Goal: Information Seeking & Learning: Learn about a topic

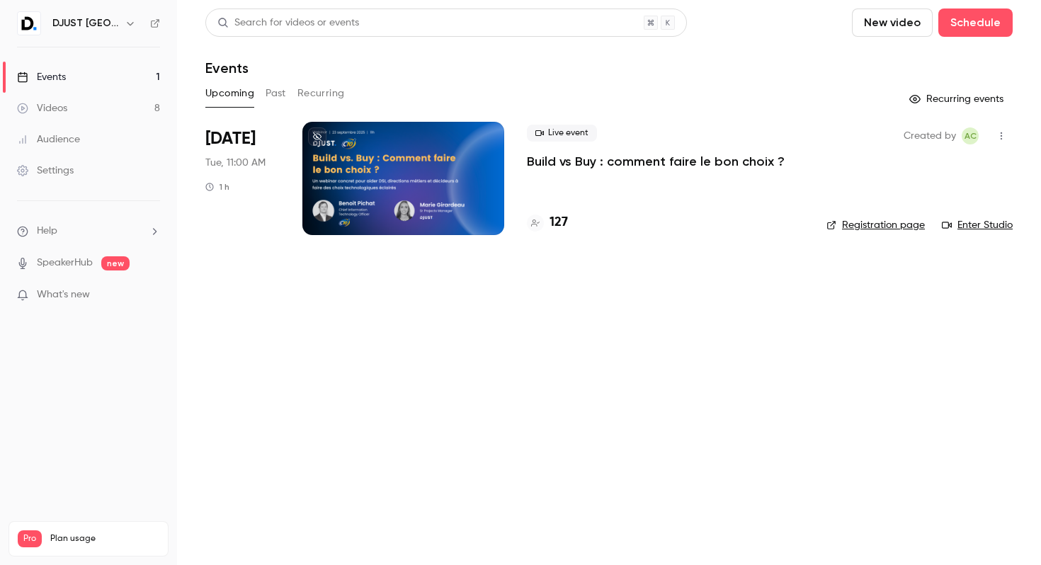
click at [542, 166] on p "Build vs Buy : comment faire le bon choix ?" at bounding box center [656, 161] width 258 height 17
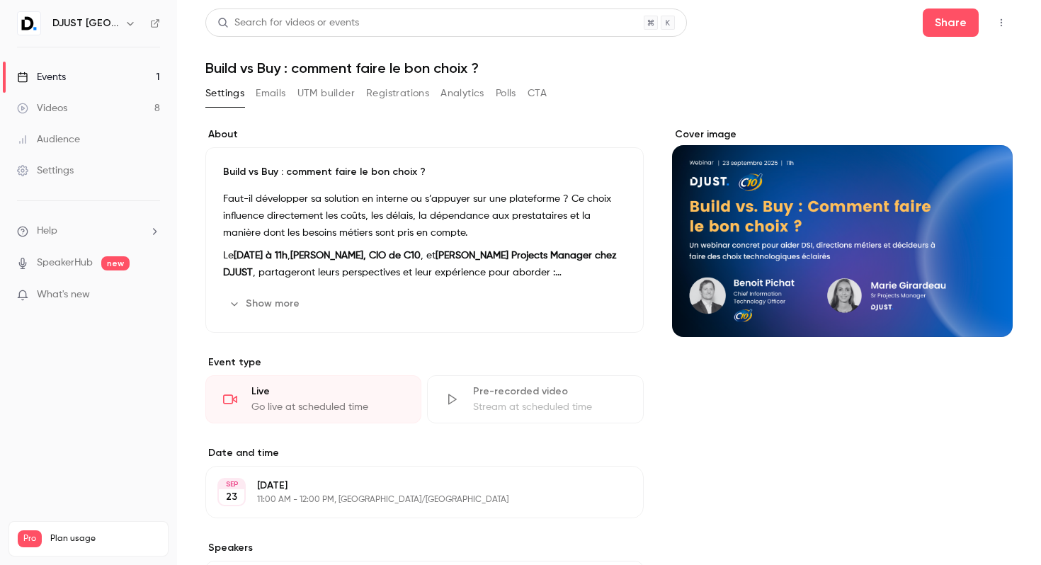
click at [273, 297] on button "Show more" at bounding box center [265, 304] width 85 height 23
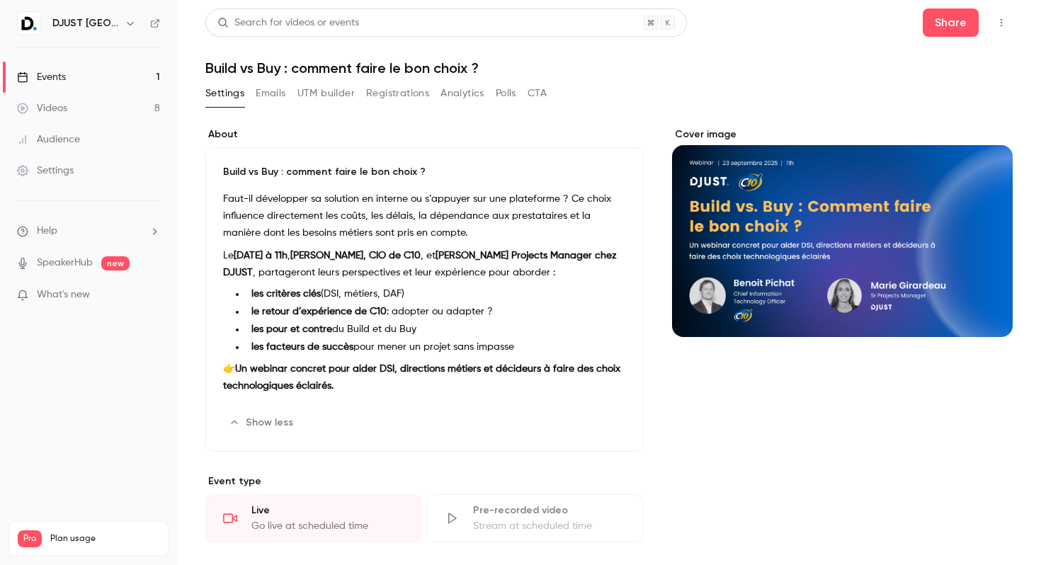
click at [283, 86] on button "Emails" at bounding box center [271, 93] width 30 height 23
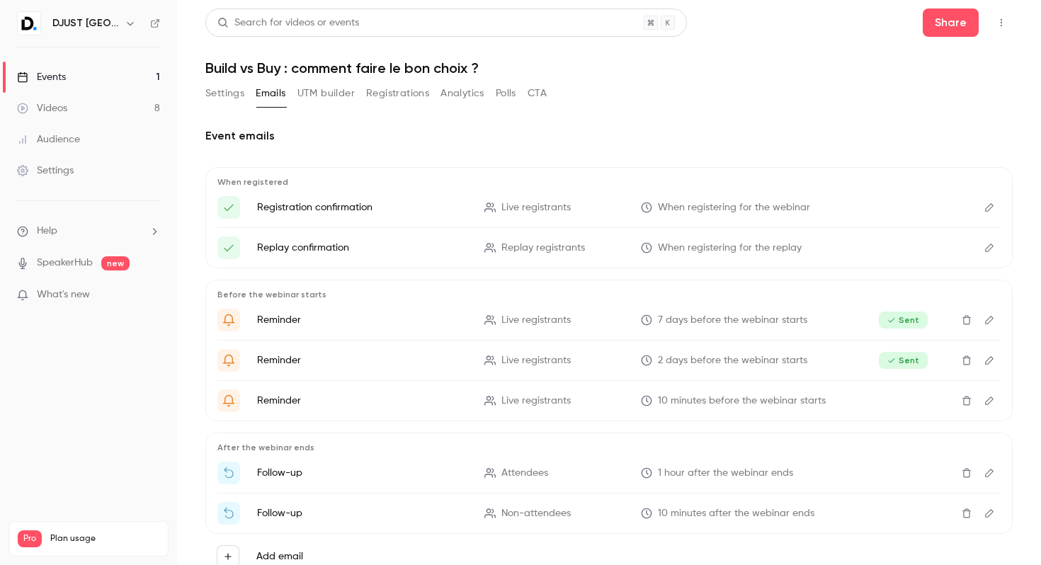
click at [226, 87] on button "Settings" at bounding box center [224, 93] width 39 height 23
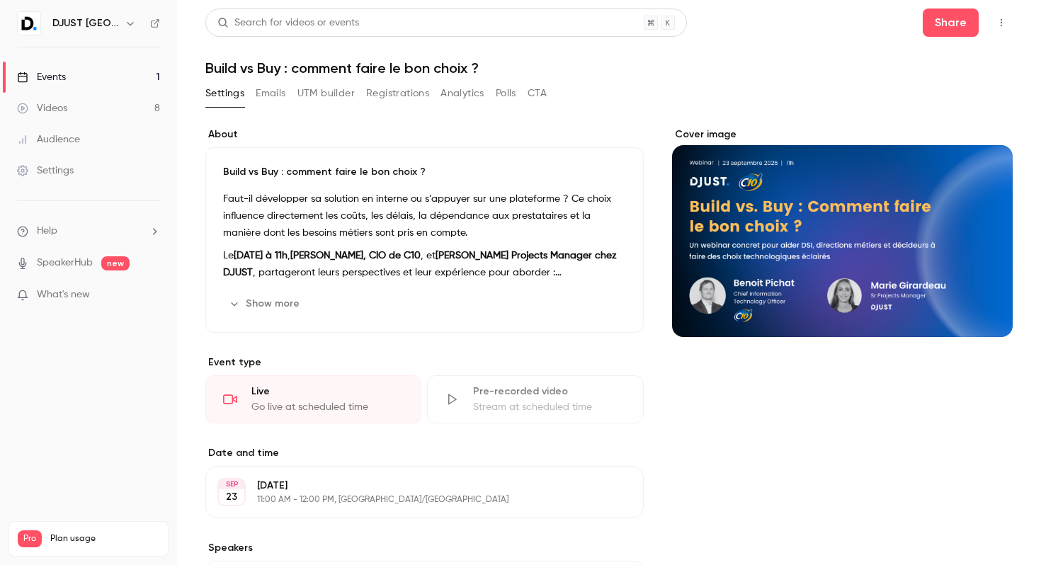
click at [226, 87] on button "Settings" at bounding box center [224, 93] width 39 height 23
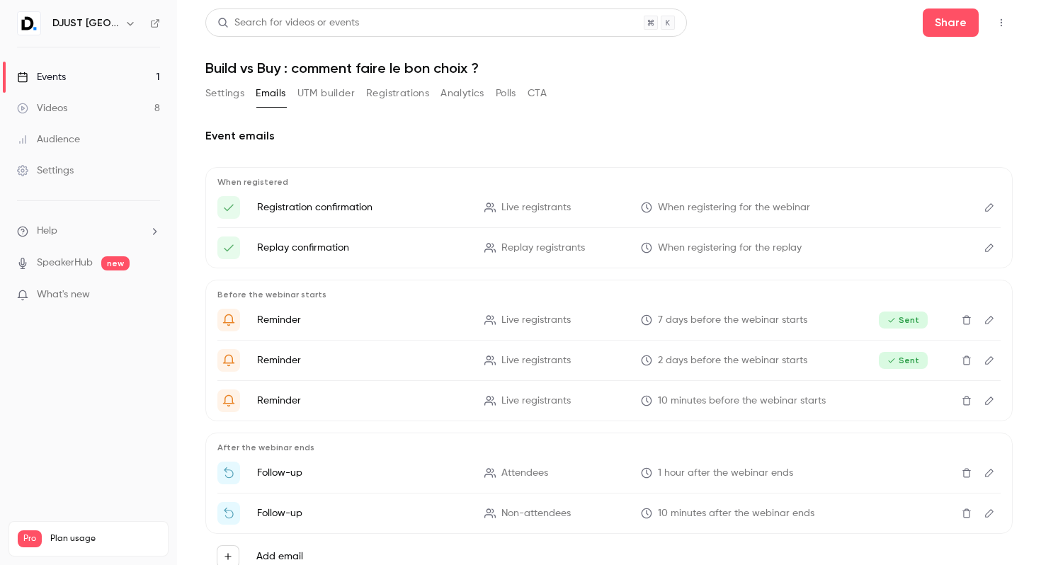
click at [78, 72] on link "Events 1" at bounding box center [88, 77] width 177 height 31
